Goal: Transaction & Acquisition: Subscribe to service/newsletter

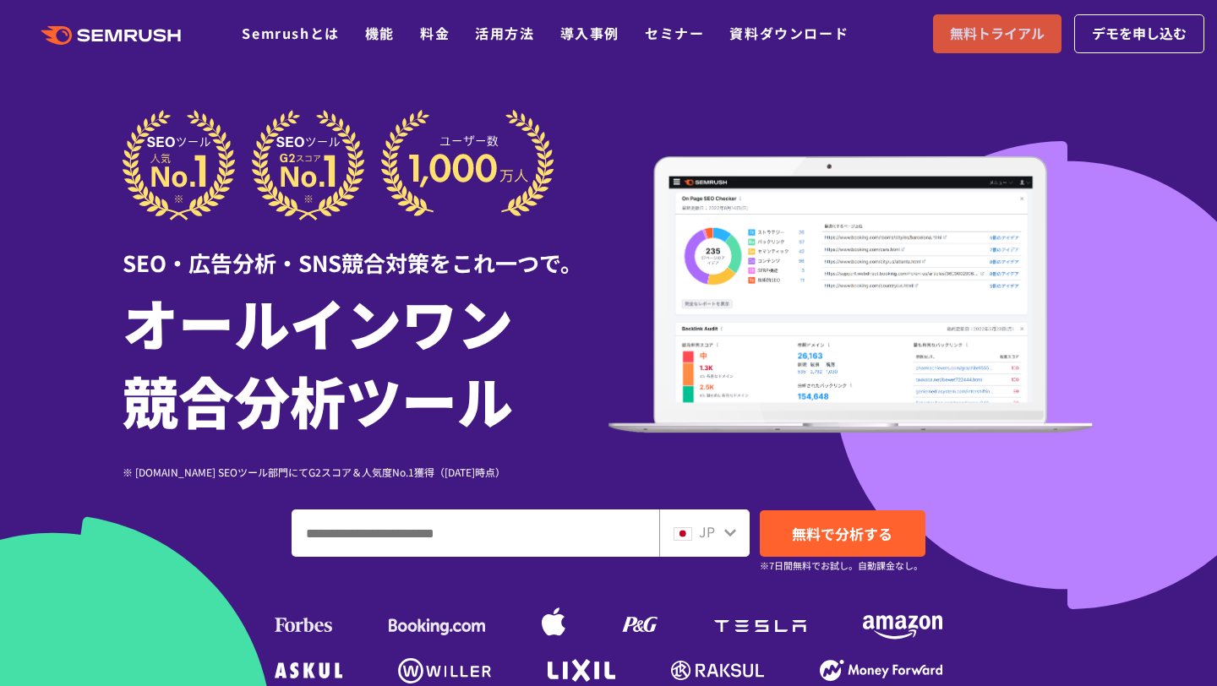
click at [1011, 46] on link "無料トライアル" at bounding box center [997, 33] width 128 height 39
